Goal: Task Accomplishment & Management: Manage account settings

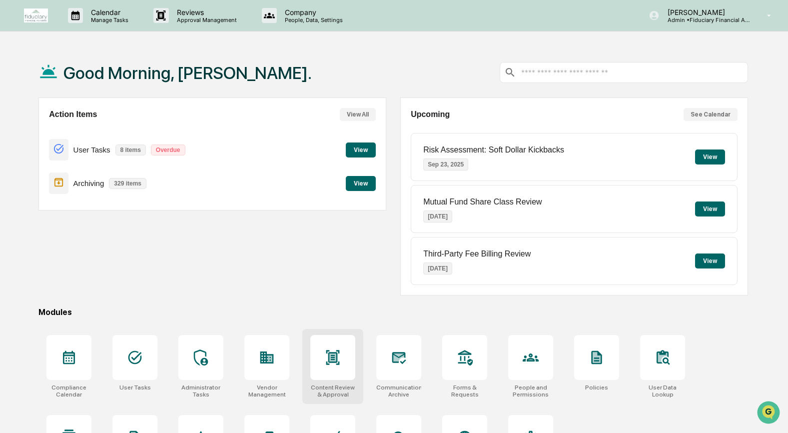
click at [341, 374] on div at bounding box center [332, 357] width 45 height 45
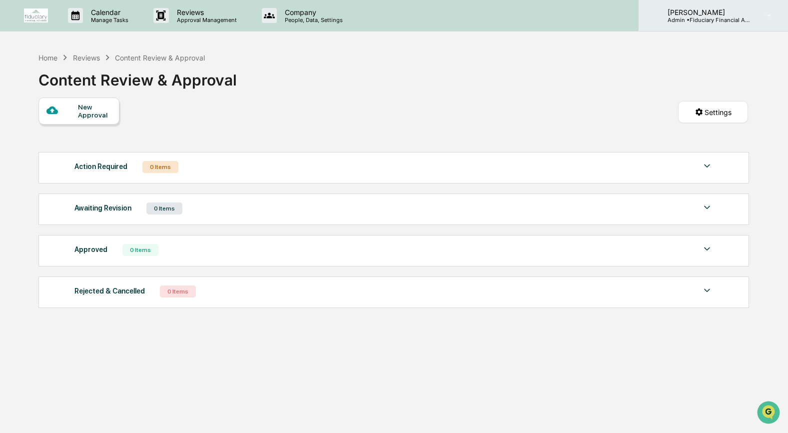
click at [753, 7] on div "[PERSON_NAME] Admin • Fiduciary Financial Advisors" at bounding box center [713, 15] width 149 height 31
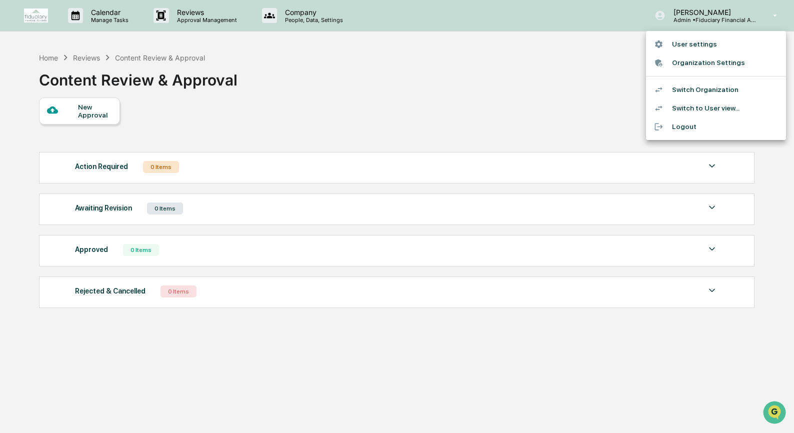
click at [736, 84] on li "Switch Organization" at bounding box center [716, 89] width 140 height 18
